Goal: Information Seeking & Learning: Get advice/opinions

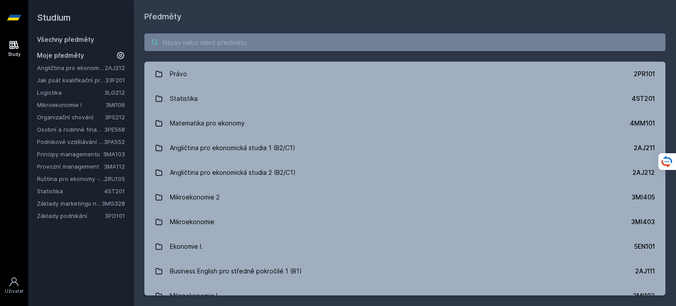
click at [360, 37] on input "search" at bounding box center [404, 42] width 521 height 18
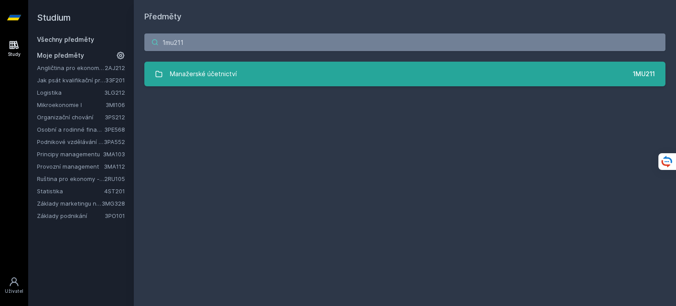
type input "1mu211"
click at [392, 73] on link "Manažerské účetnictví 1MU211" at bounding box center [404, 74] width 521 height 25
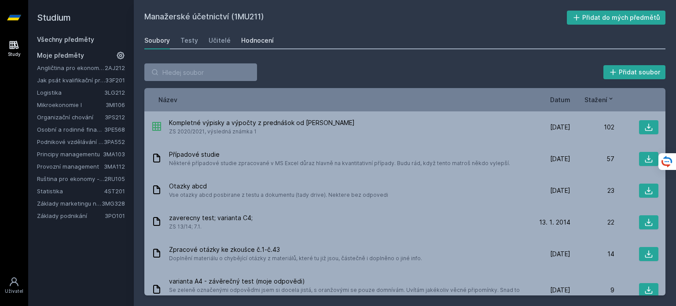
click at [255, 44] on div "Hodnocení" at bounding box center [257, 40] width 33 height 9
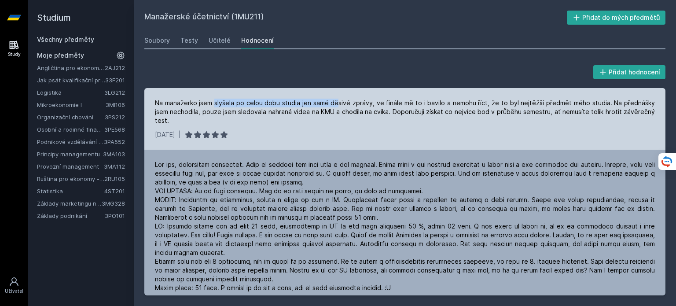
drag, startPoint x: 215, startPoint y: 103, endPoint x: 339, endPoint y: 105, distance: 124.1
click at [339, 105] on div "Na manažerko jsem slyšela po celou dobu studia jen samé děsivé zprávy, ve finál…" at bounding box center [405, 112] width 500 height 26
drag, startPoint x: 400, startPoint y: 124, endPoint x: 382, endPoint y: 111, distance: 22.1
click at [382, 111] on div "Na manažerko jsem slyšela po celou dobu studia jen samé děsivé zprávy, ve finál…" at bounding box center [405, 112] width 500 height 26
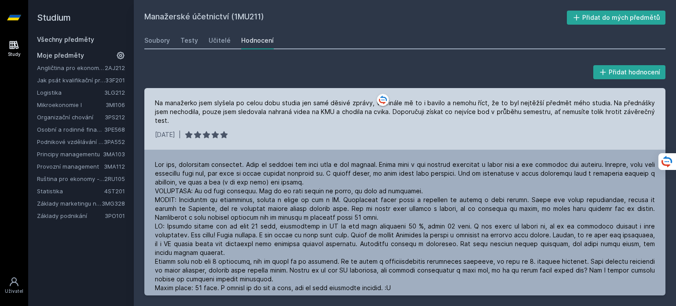
click at [382, 111] on div "Na manažerko jsem slyšela po celou dobu studia jen samé děsivé zprávy, ve finál…" at bounding box center [405, 112] width 500 height 26
